Goal: Task Accomplishment & Management: Manage account settings

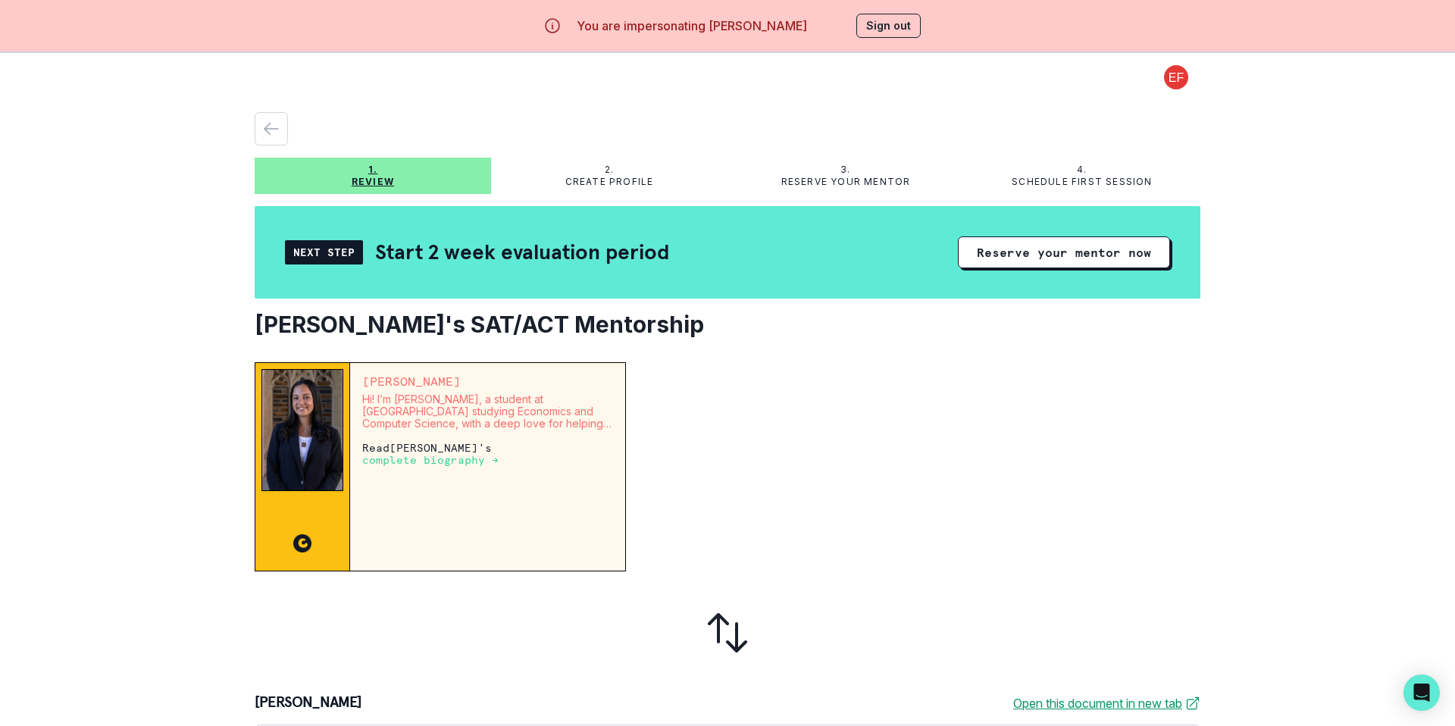
click at [873, 17] on button "Sign out" at bounding box center [888, 26] width 64 height 24
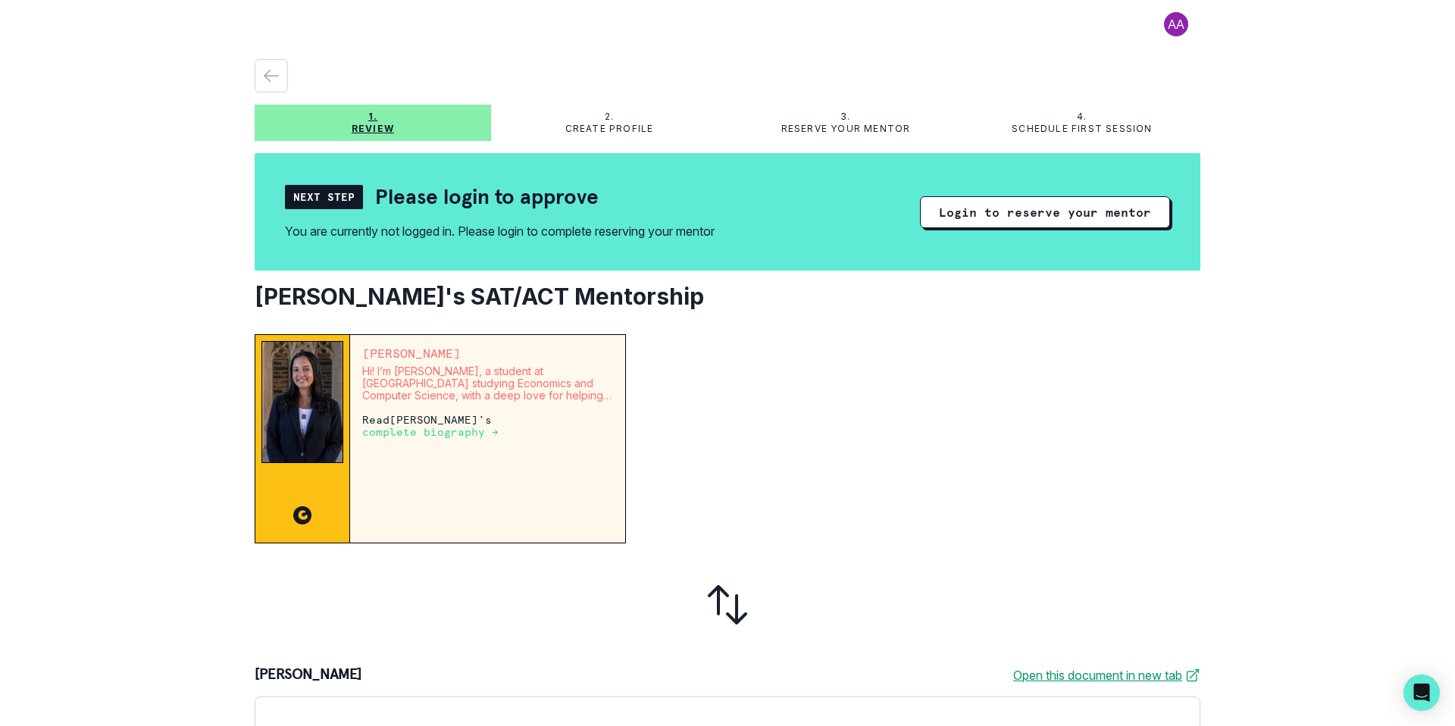
click at [1032, 371] on div at bounding box center [919, 438] width 562 height 209
click at [1176, 26] on button at bounding box center [1176, 24] width 49 height 24
click at [1272, 20] on div "Log out 1. Review 2. Create profile 3. Reserve your mentor 4. Schedule first se…" at bounding box center [727, 363] width 1455 height 726
click at [1176, 27] on button at bounding box center [1176, 24] width 49 height 24
click at [1069, 60] on div at bounding box center [728, 75] width 946 height 33
